Goal: Transaction & Acquisition: Purchase product/service

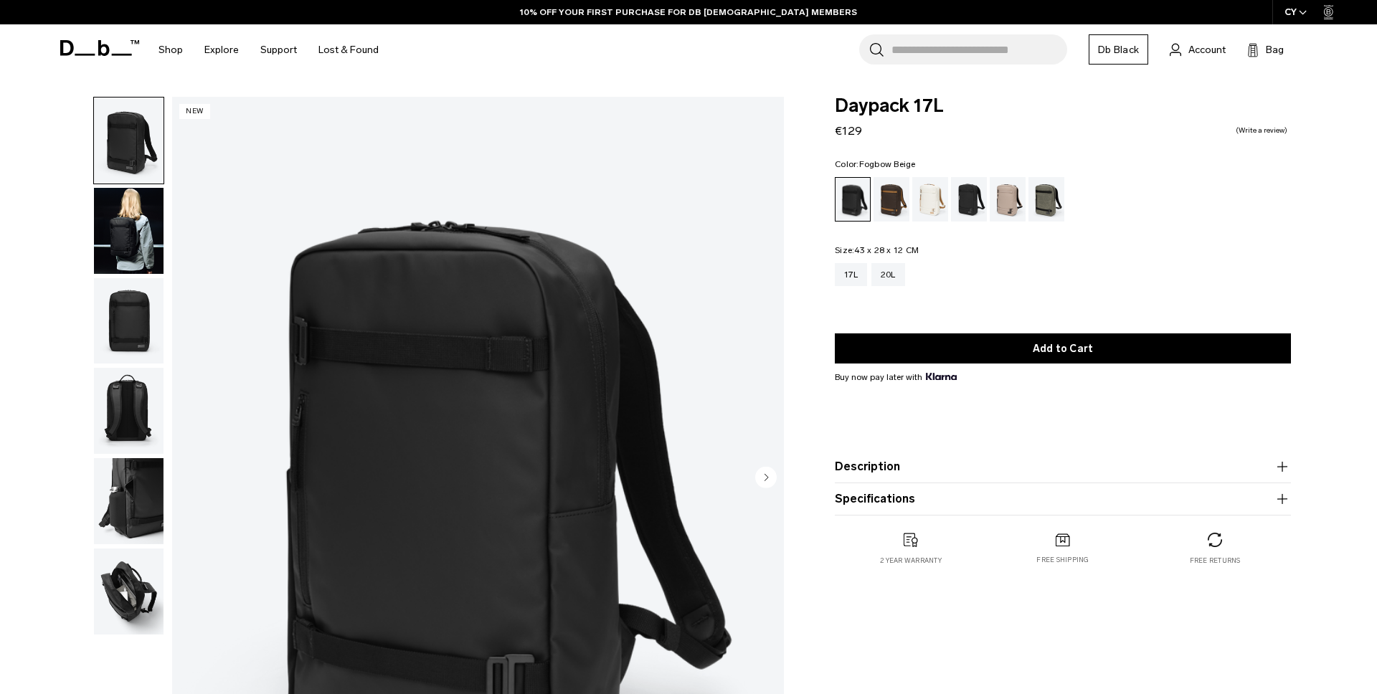
click at [1005, 203] on div "Fogbow Beige" at bounding box center [1007, 199] width 37 height 44
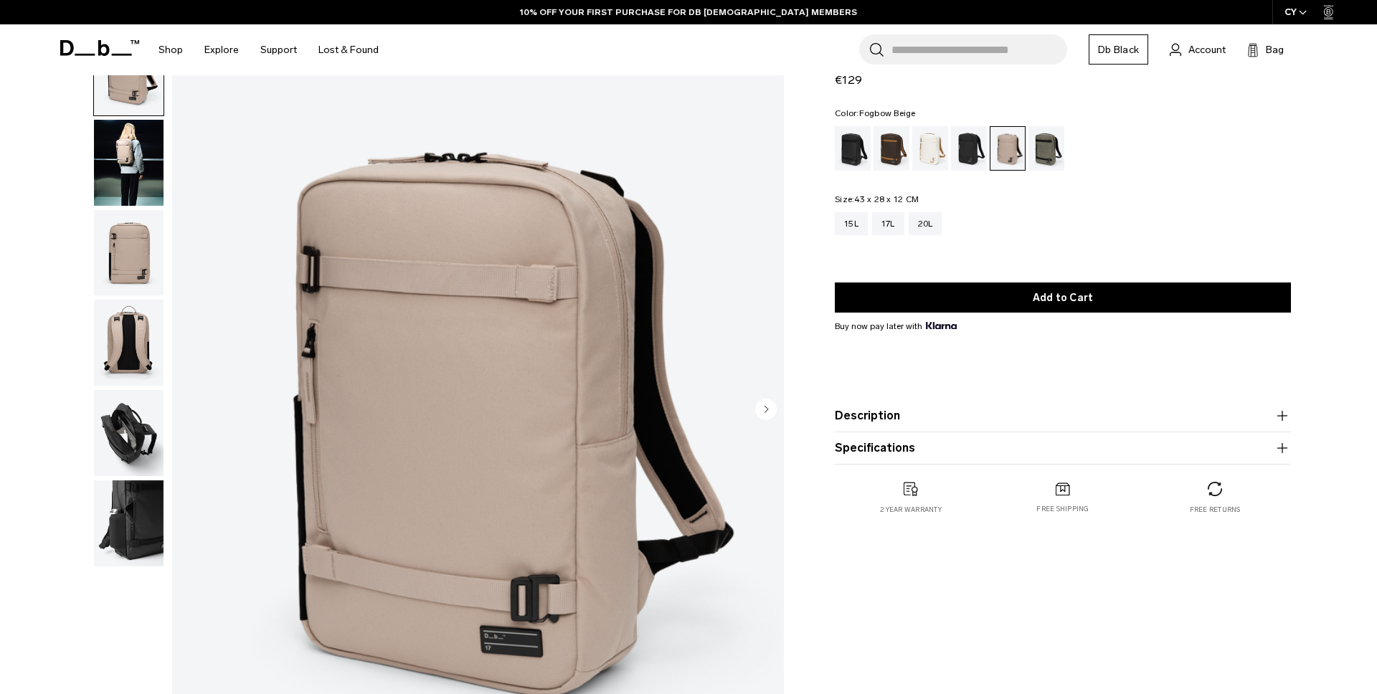
scroll to position [106, 0]
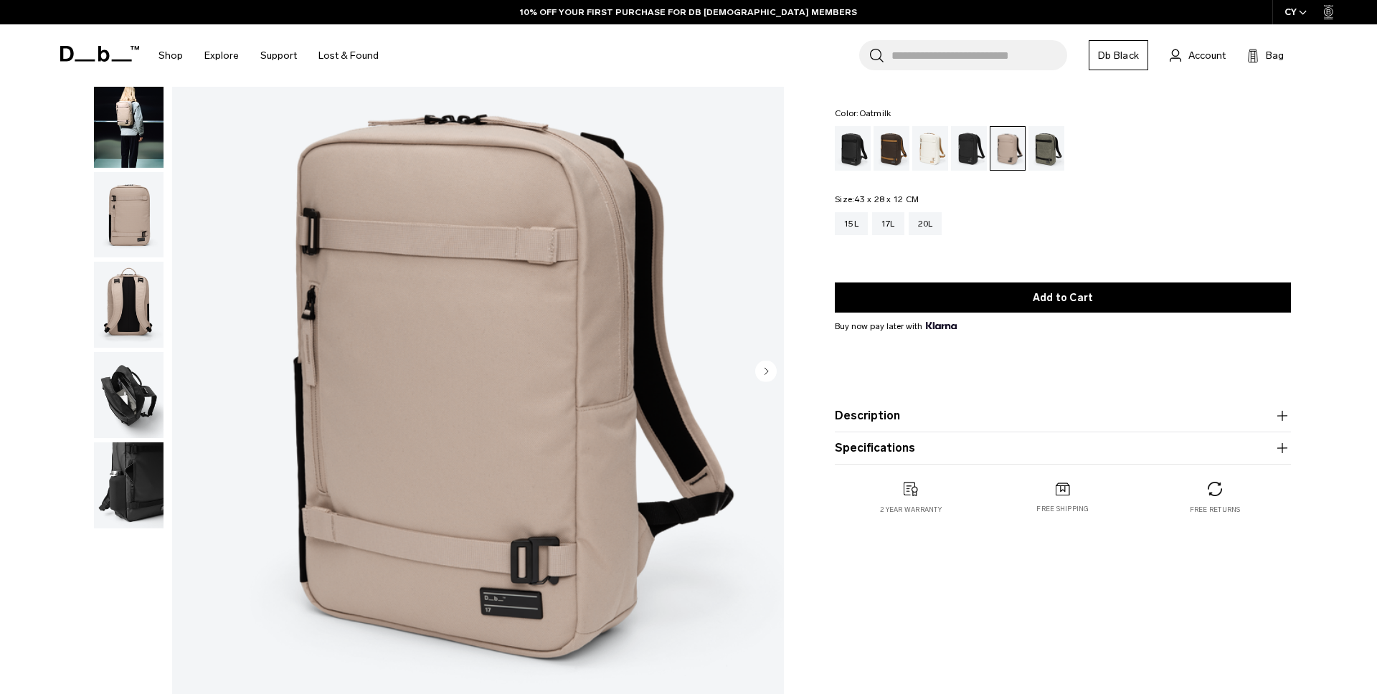
click at [936, 158] on div "Oatmilk" at bounding box center [930, 148] width 37 height 44
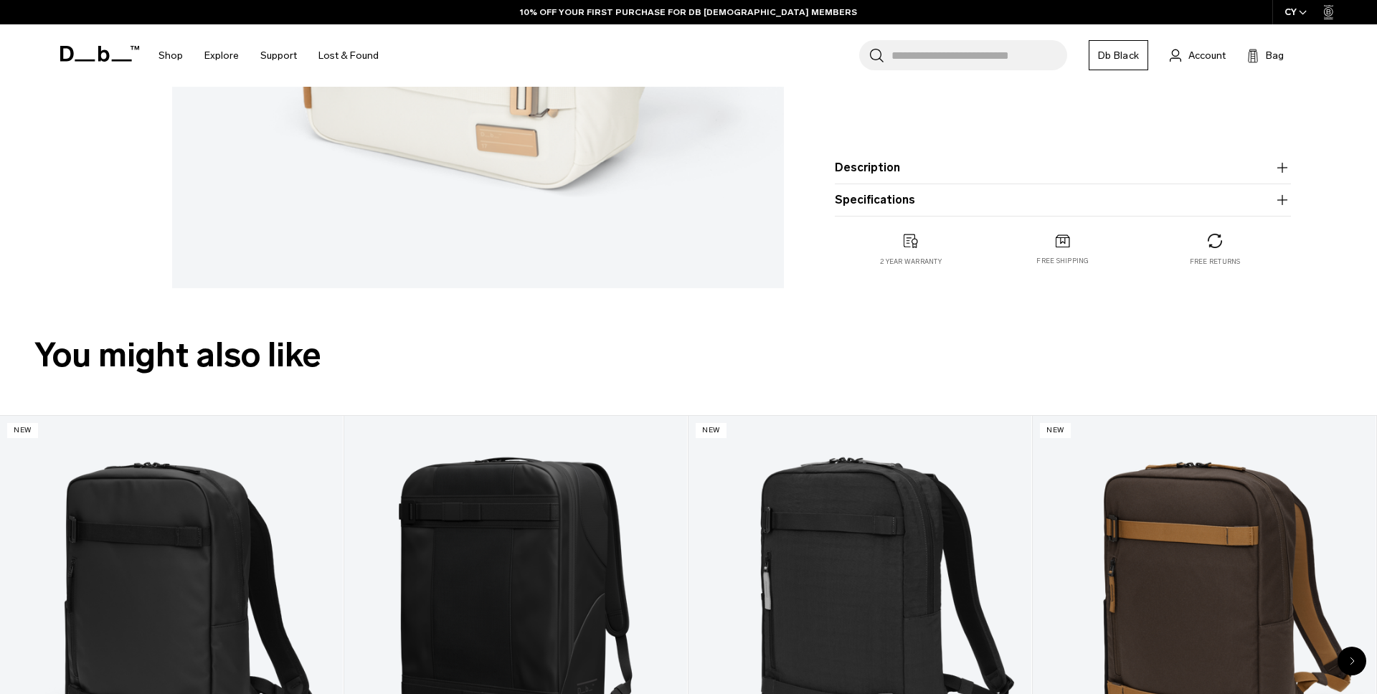
scroll to position [566, 0]
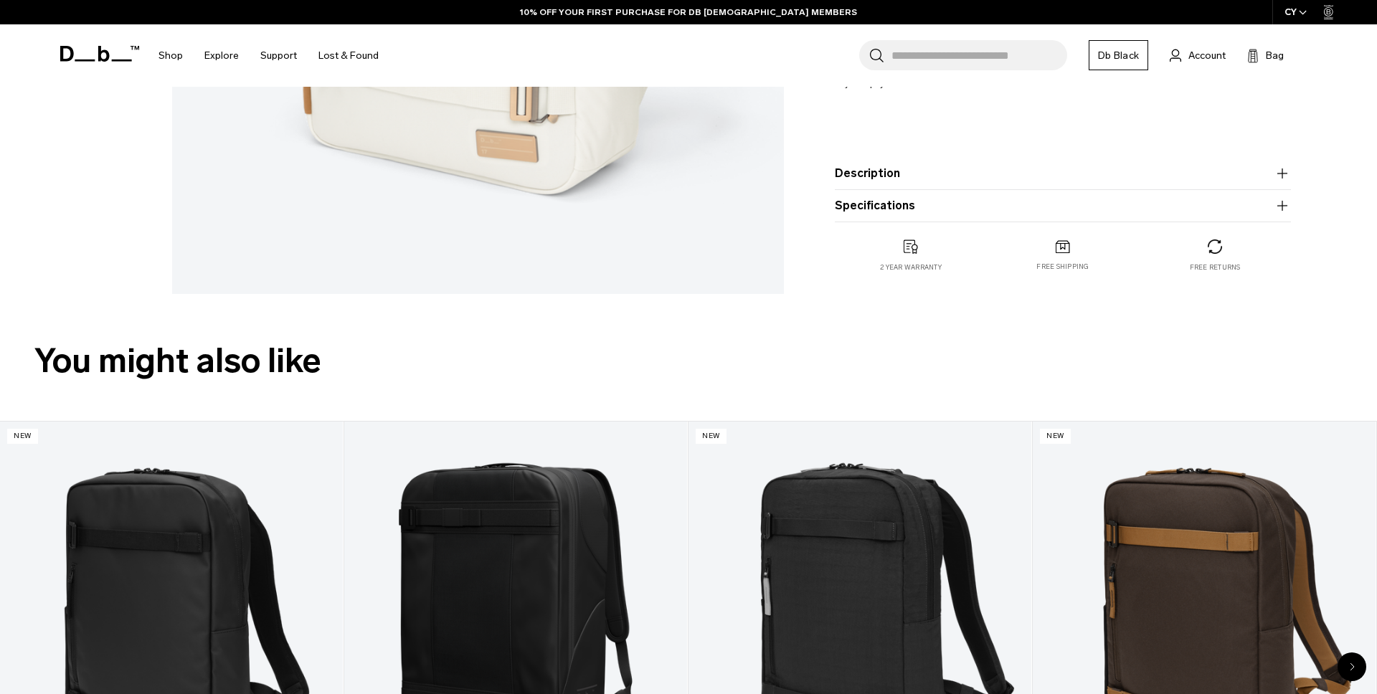
click at [912, 179] on button "Description" at bounding box center [1063, 173] width 456 height 17
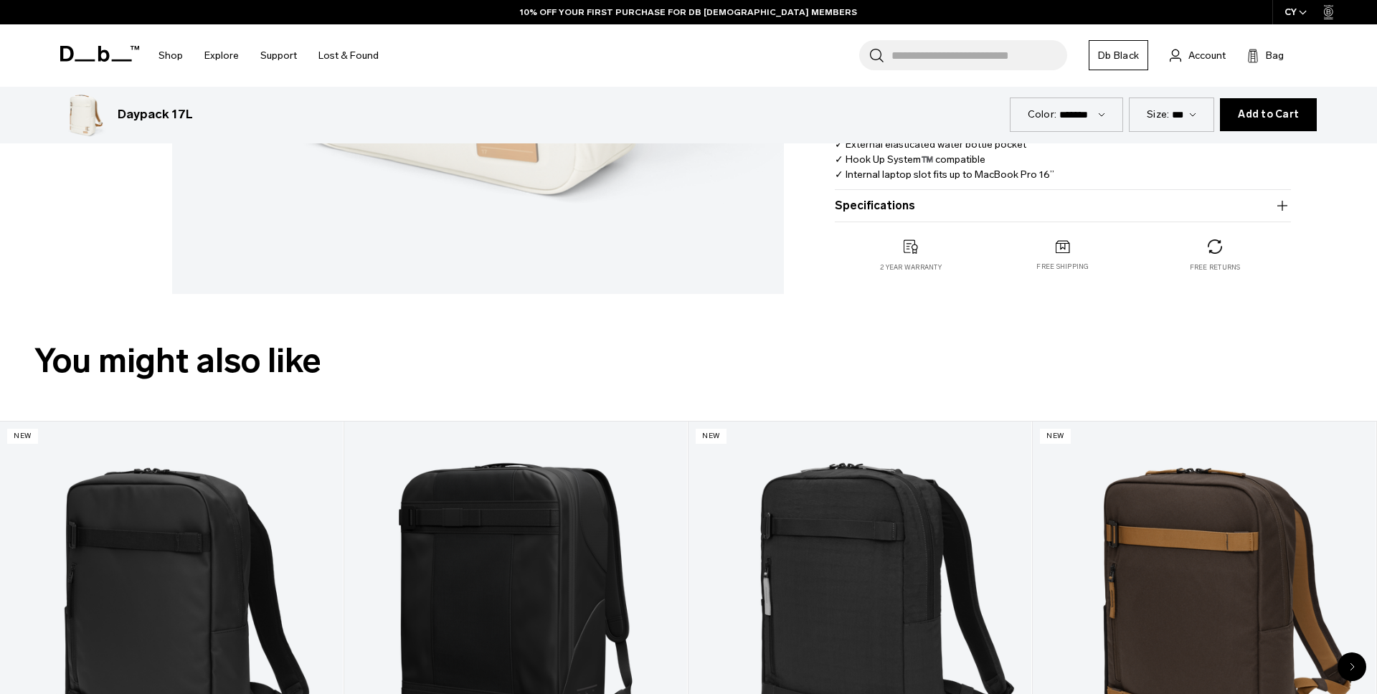
click at [907, 203] on button "Specifications" at bounding box center [1063, 205] width 456 height 17
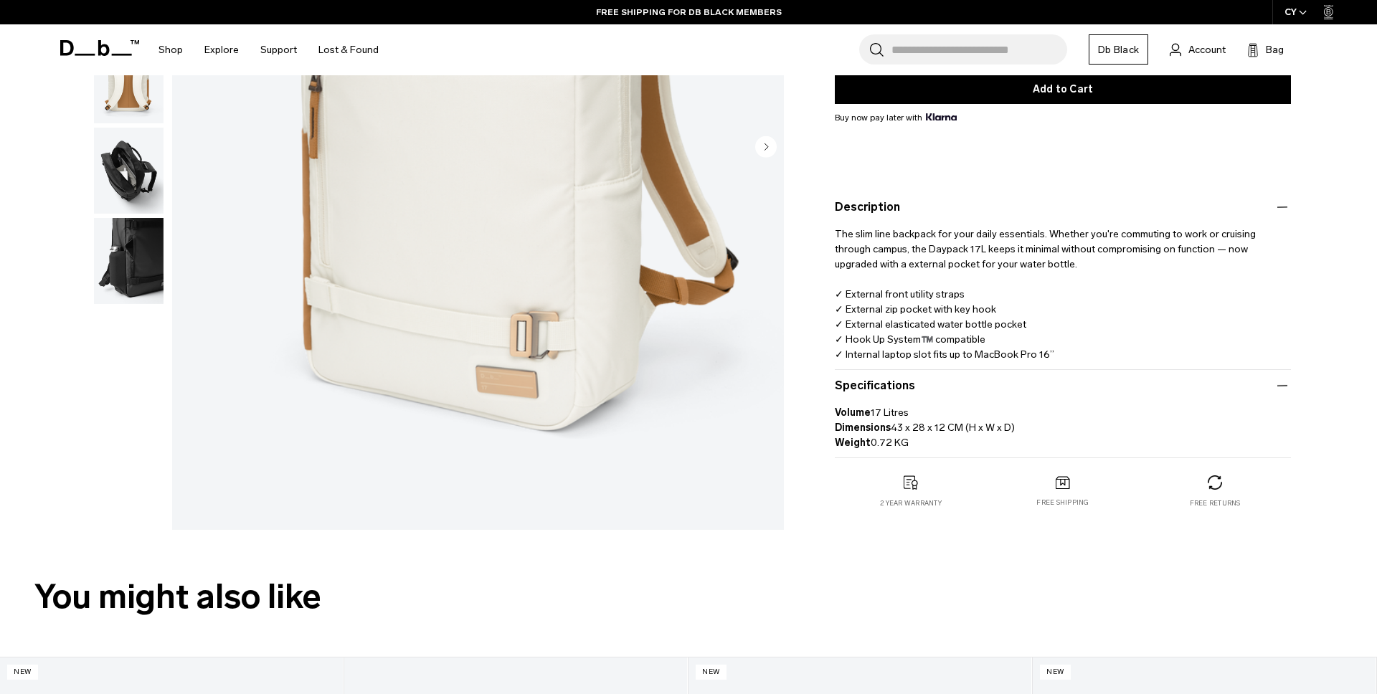
scroll to position [343, 0]
